Goal: Browse casually: Explore the website without a specific task or goal

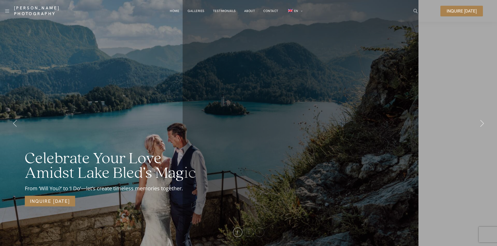
click at [197, 11] on link "Galleries" at bounding box center [196, 11] width 17 height 10
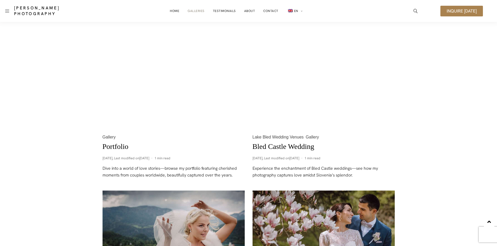
scroll to position [254, 0]
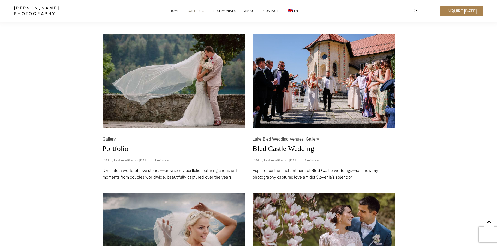
click at [209, 96] on img at bounding box center [173, 81] width 142 height 95
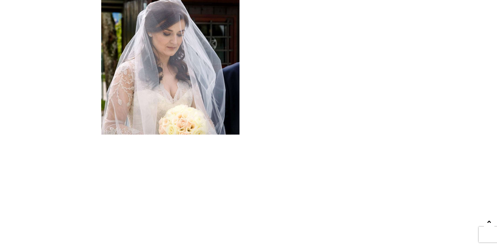
scroll to position [1027, 0]
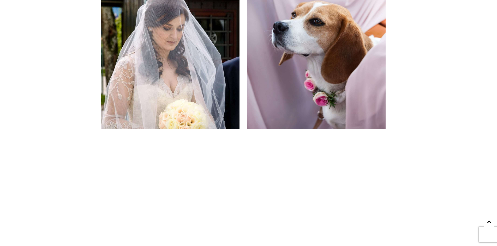
drag, startPoint x: 339, startPoint y: 161, endPoint x: 449, endPoint y: 44, distance: 161.2
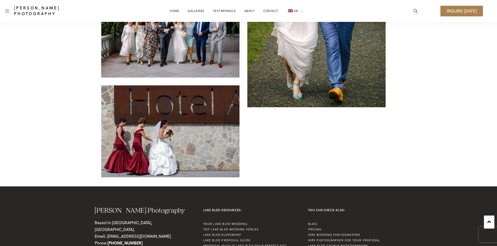
scroll to position [3569, 0]
